Goal: Task Accomplishment & Management: Use online tool/utility

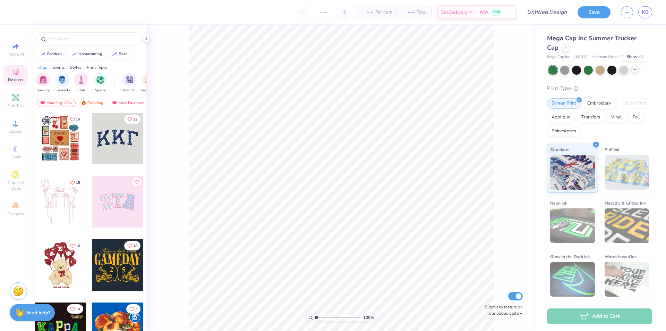
click at [634, 70] on icon at bounding box center [635, 70] width 6 height 6
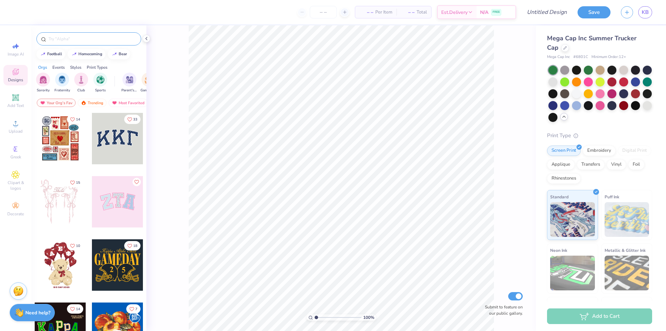
click at [81, 33] on div at bounding box center [88, 38] width 105 height 13
click at [81, 37] on input "text" at bounding box center [92, 38] width 89 height 7
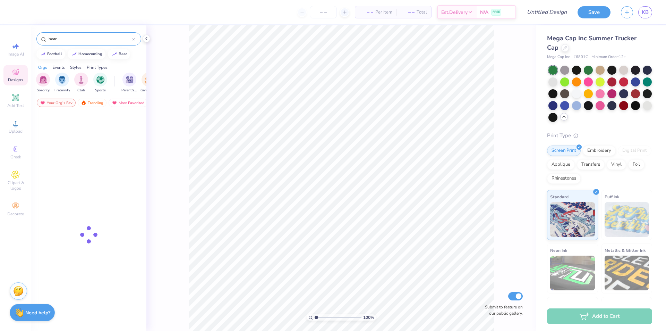
type input "bear"
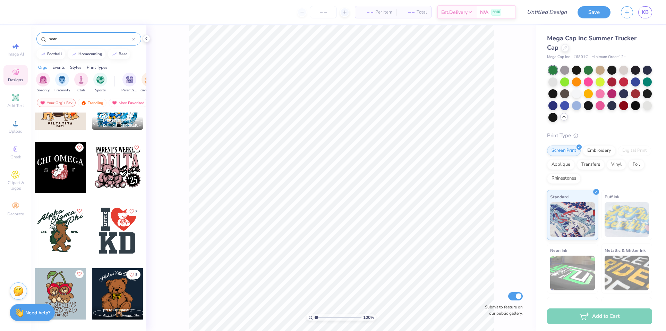
scroll to position [416, 0]
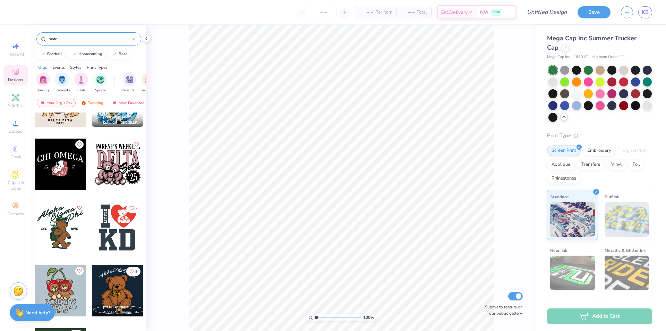
click at [41, 228] on div at bounding box center [60, 227] width 51 height 51
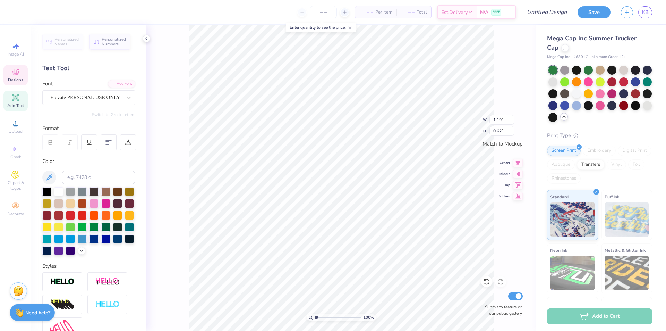
type input "0.83"
type input "0.55"
drag, startPoint x: 309, startPoint y: 169, endPoint x: 77, endPoint y: 96, distance: 243.7
click at [77, 96] on div "Elevate PERSONAL USE ONLY" at bounding box center [86, 97] width 73 height 11
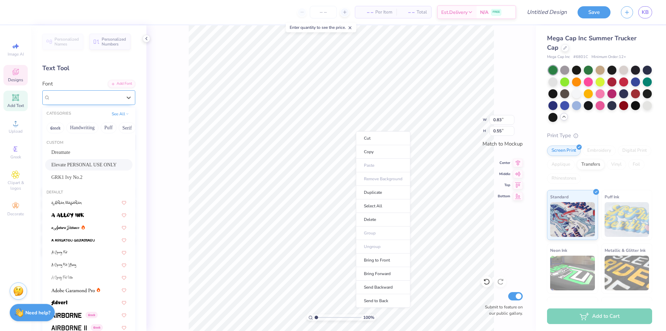
click at [77, 96] on span "Elevate PERSONAL USE ONLY" at bounding box center [85, 97] width 70 height 8
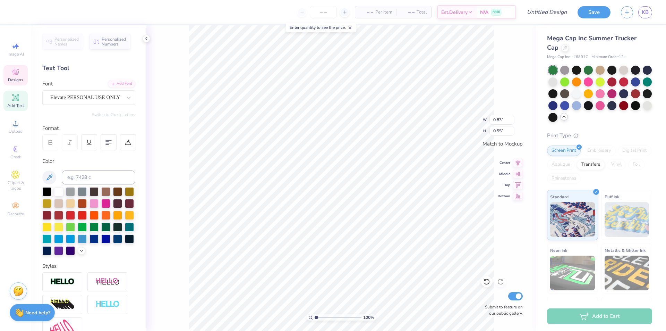
click at [77, 78] on div "Personalized Names Personalized Numbers Text Tool Add Font Font Elevate PERSONA…" at bounding box center [88, 177] width 115 height 305
type input "0.98"
type input "1.50"
type input "1.24"
type input "0.69"
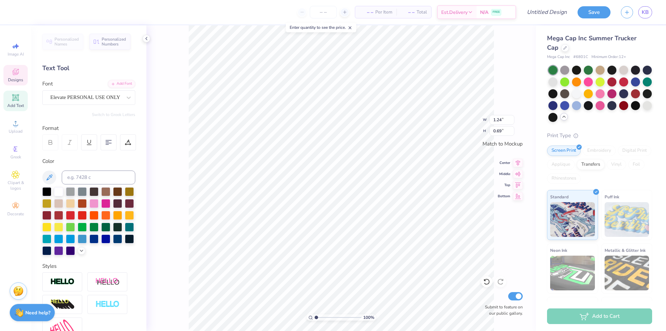
scroll to position [6, 1]
type textarea "Outpost"
type input "1.19"
type input "0.62"
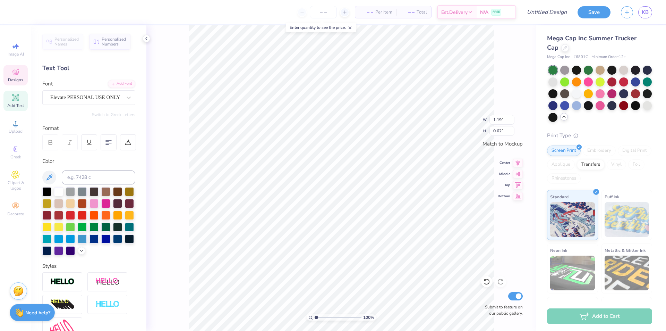
type textarea "At"
type input "0.83"
type input "0.55"
type textarea "Waco"
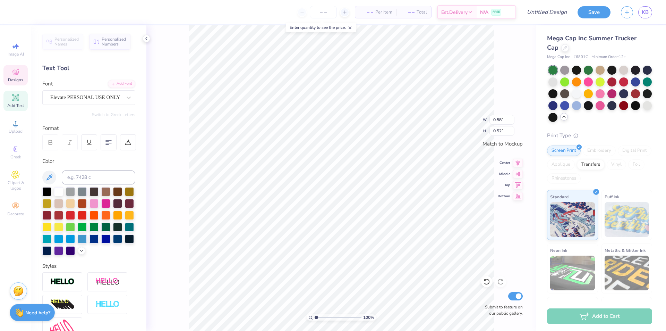
type input "0.96"
type input "0.55"
type input "1.42"
type input "0.81"
type input "0.58"
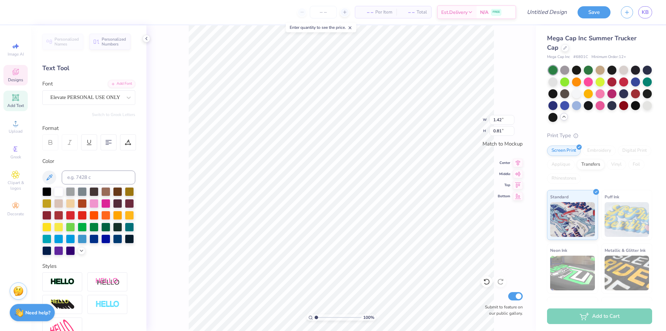
type input "0.52"
type input "0.96"
type input "0.55"
type input "1.42"
type input "0.81"
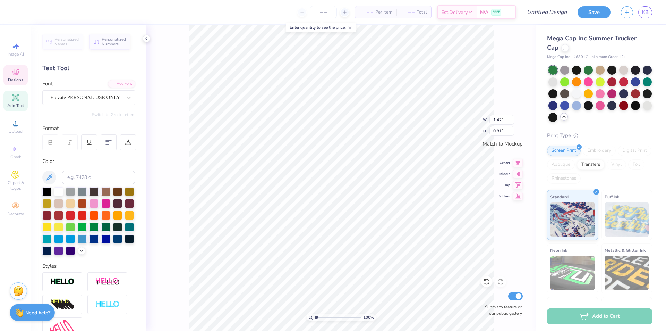
type input "1.58"
type input "0.34"
type input "0.58"
type input "0.52"
type input "0.50"
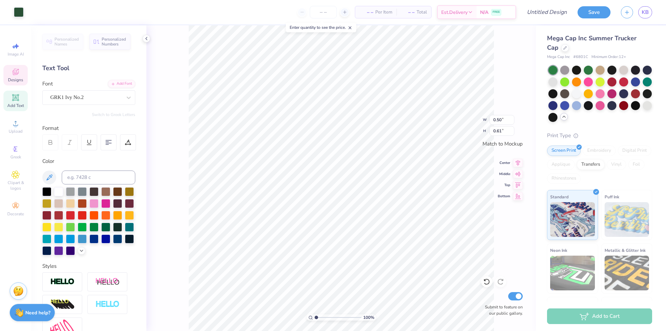
type input "0.61"
type input "0.33"
click at [14, 67] on div "Designs" at bounding box center [15, 75] width 24 height 20
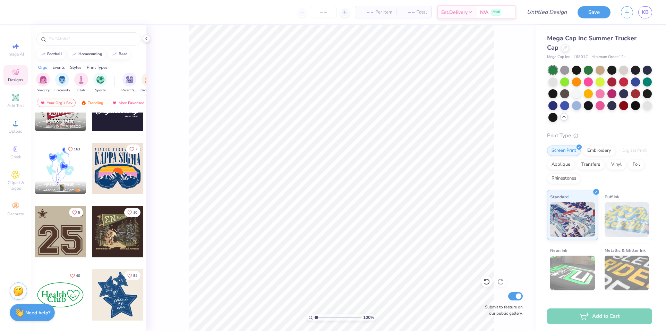
scroll to position [833, 0]
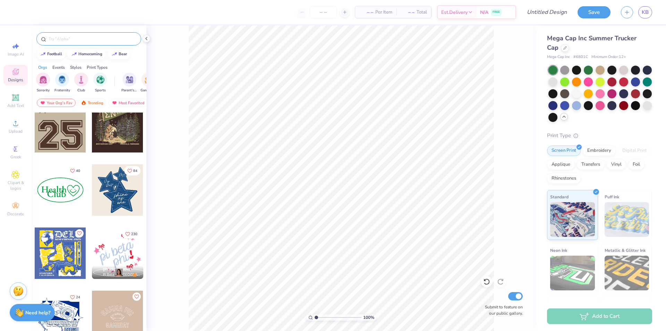
click at [78, 40] on input "text" at bounding box center [92, 38] width 89 height 7
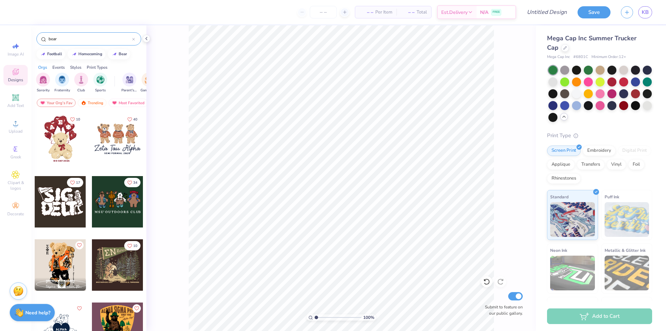
type input "bear"
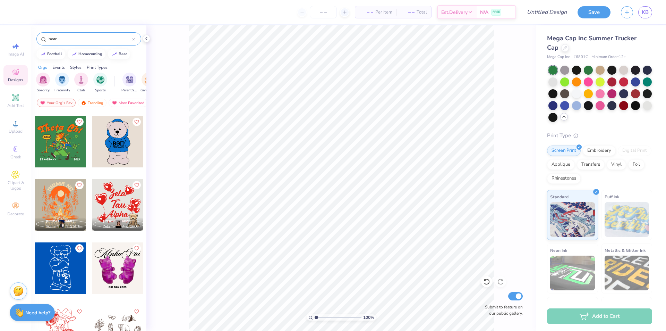
scroll to position [2013, 0]
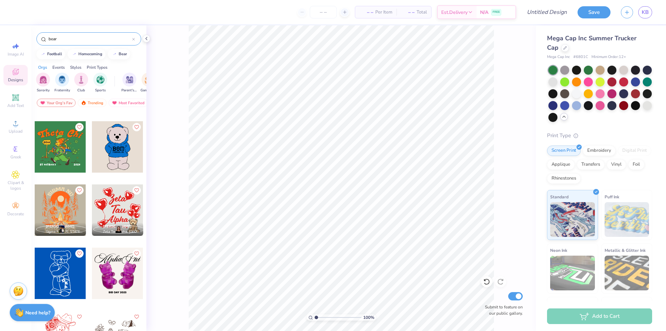
click at [65, 212] on div at bounding box center [60, 209] width 51 height 51
click at [601, 72] on div at bounding box center [600, 69] width 9 height 9
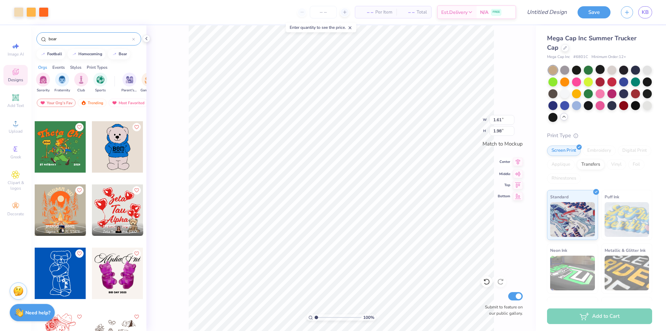
click at [517, 163] on icon at bounding box center [518, 162] width 5 height 6
click at [517, 176] on icon at bounding box center [518, 174] width 10 height 8
click at [516, 181] on icon at bounding box center [518, 185] width 10 height 8
drag, startPoint x: 515, startPoint y: 196, endPoint x: 519, endPoint y: 178, distance: 18.1
click at [515, 197] on icon at bounding box center [518, 196] width 10 height 8
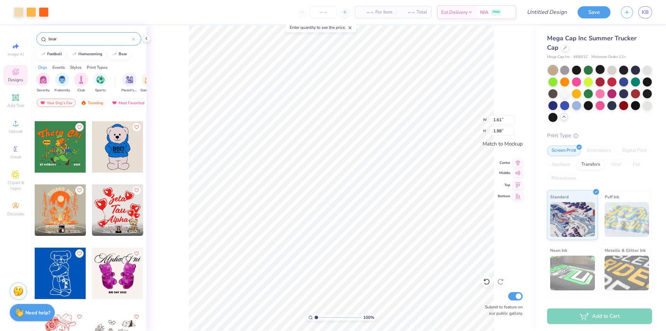
click at [519, 172] on icon at bounding box center [518, 173] width 10 height 8
click at [516, 160] on icon at bounding box center [518, 162] width 10 height 8
click at [42, 11] on div at bounding box center [44, 12] width 10 height 10
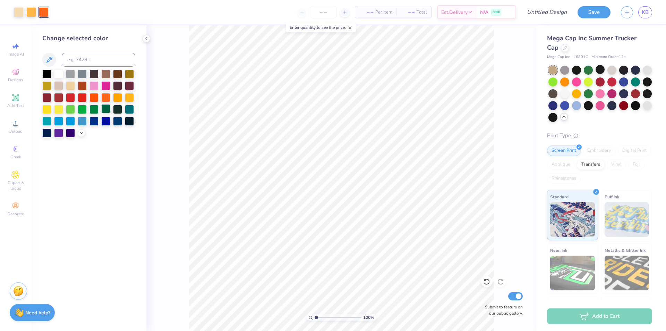
click at [104, 109] on div at bounding box center [105, 108] width 9 height 9
click at [31, 13] on div at bounding box center [31, 12] width 10 height 10
click at [120, 74] on div at bounding box center [117, 73] width 9 height 9
click at [43, 12] on div at bounding box center [44, 12] width 10 height 10
click at [71, 83] on div at bounding box center [70, 85] width 9 height 9
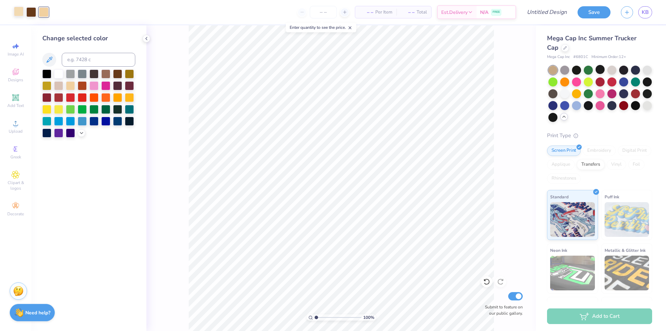
click at [20, 10] on div at bounding box center [19, 12] width 10 height 10
click at [105, 107] on div at bounding box center [105, 108] width 9 height 9
click at [48, 14] on div at bounding box center [44, 12] width 10 height 10
click at [117, 73] on div at bounding box center [117, 73] width 9 height 9
click at [43, 17] on div "– – Per Item – – Total Est. Delivery N/A FREE" at bounding box center [278, 12] width 475 height 24
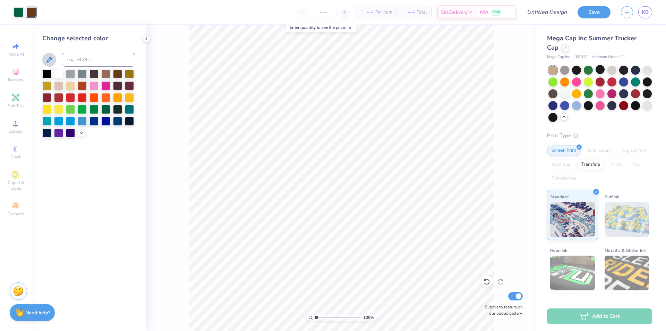
click at [50, 60] on icon at bounding box center [49, 60] width 6 height 6
click at [50, 57] on icon at bounding box center [49, 60] width 8 height 8
click at [72, 84] on div at bounding box center [70, 85] width 9 height 9
click at [54, 5] on div "– – Per Item – – Total Est. Delivery N/A FREE" at bounding box center [278, 12] width 475 height 24
click at [46, 12] on div "– – Per Item – – Total Est. Delivery N/A FREE" at bounding box center [278, 12] width 475 height 24
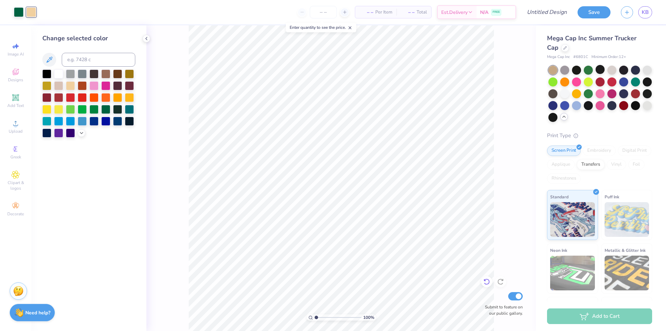
click at [489, 281] on icon at bounding box center [486, 281] width 7 height 7
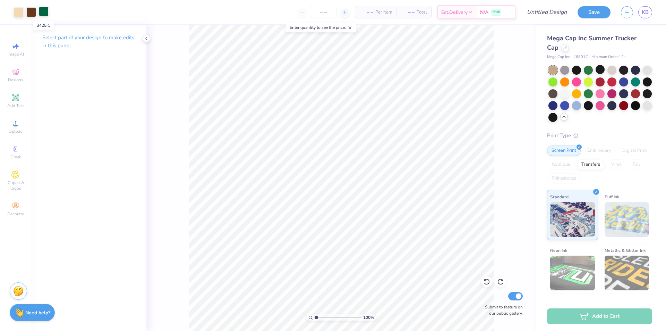
click at [42, 11] on div at bounding box center [44, 12] width 10 height 10
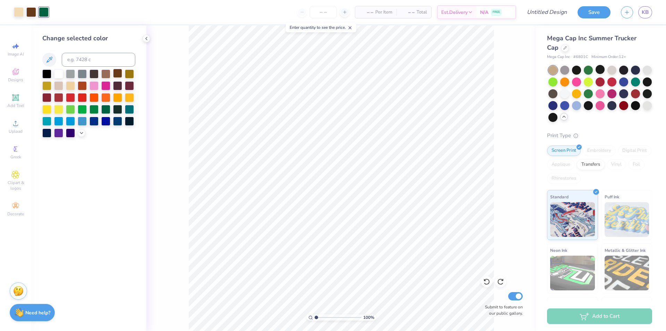
click at [116, 73] on div at bounding box center [117, 73] width 9 height 9
click at [488, 282] on icon at bounding box center [486, 281] width 7 height 7
click at [69, 83] on div at bounding box center [70, 85] width 9 height 9
click at [83, 84] on div at bounding box center [82, 85] width 9 height 9
click at [45, 9] on div at bounding box center [44, 12] width 10 height 10
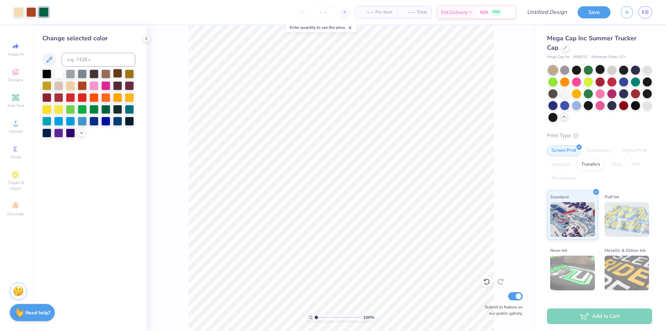
click at [121, 74] on div at bounding box center [117, 73] width 9 height 9
click at [33, 12] on div at bounding box center [31, 12] width 10 height 10
click at [104, 108] on div at bounding box center [105, 108] width 9 height 9
click at [104, 99] on div at bounding box center [105, 96] width 9 height 9
click at [130, 99] on div at bounding box center [129, 96] width 9 height 9
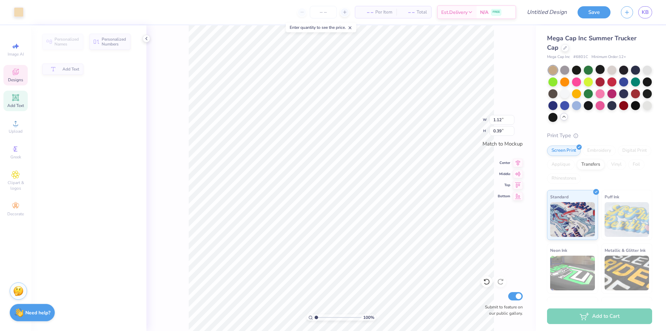
type input "1.12"
type input "0.39"
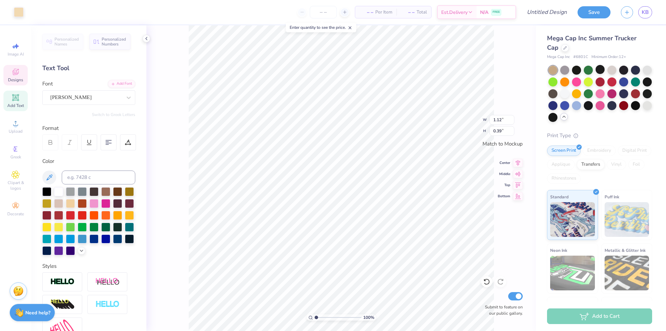
scroll to position [6, 1]
type textarea "O"
type textarea "OUTPOST"
type textarea "HOUSING FAIR 2025"
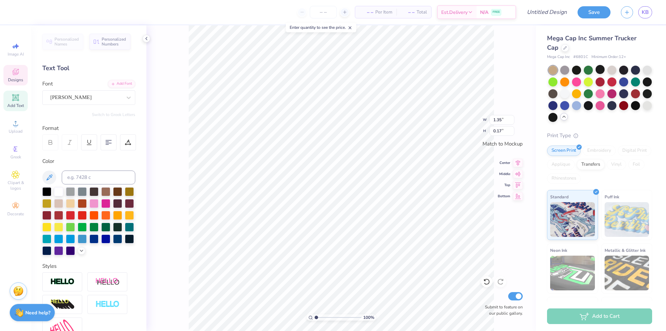
click at [509, 256] on div "100 % W 1.35 1.35 " H 0.17 0.17 " Match to [GEOGRAPHIC_DATA] Middle Top Bottom …" at bounding box center [341, 177] width 390 height 305
click at [505, 256] on div "100 % W 1.35 1.35 " H 0.17 0.17 " Match to [GEOGRAPHIC_DATA] Middle Top Bottom …" at bounding box center [341, 177] width 390 height 305
type textarea "OUTPOST AT [GEOGRAPHIC_DATA]"
